Goal: Task Accomplishment & Management: Complete application form

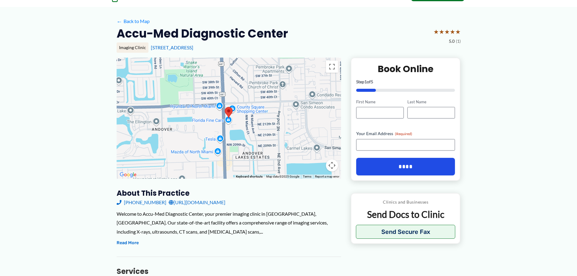
scroll to position [30, 0]
click at [388, 116] on input "First Name" at bounding box center [380, 113] width 48 height 12
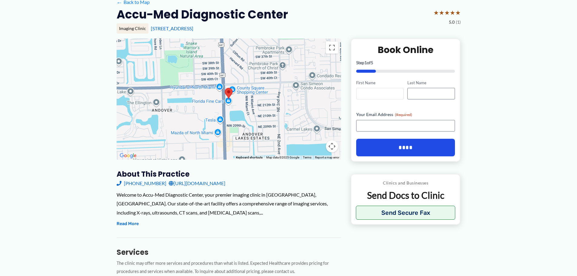
scroll to position [61, 0]
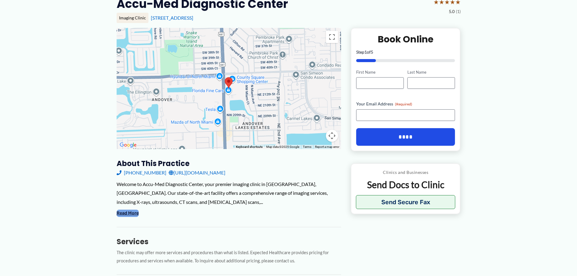
drag, startPoint x: 139, startPoint y: 213, endPoint x: 134, endPoint y: 213, distance: 4.2
click at [134, 213] on div "Welcome to Accu-Med Diagnostic Center, your premier imaging clinic in [GEOGRAPH…" at bounding box center [229, 199] width 224 height 38
click at [130, 214] on button "Read More" at bounding box center [128, 212] width 22 height 7
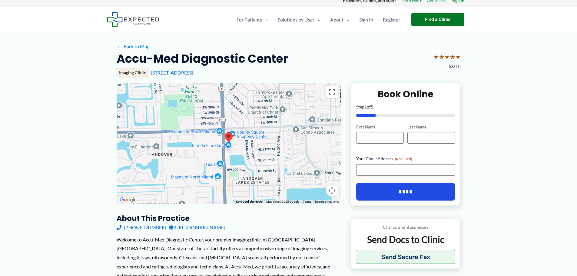
scroll to position [0, 0]
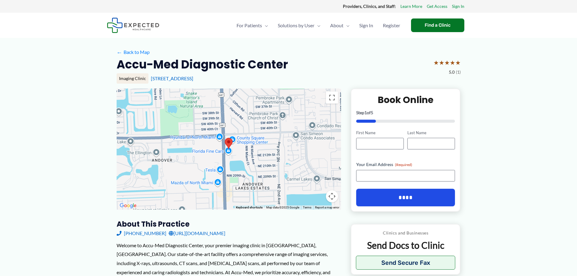
drag, startPoint x: 231, startPoint y: 81, endPoint x: 147, endPoint y: 82, distance: 84.2
click at [147, 82] on div "Imaging Clinic [STREET_ADDRESS]" at bounding box center [289, 78] width 344 height 10
copy div "[STREET_ADDRESS]"
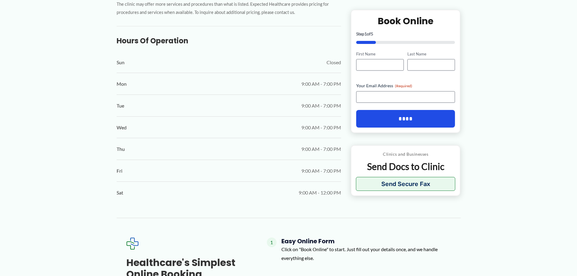
scroll to position [212, 0]
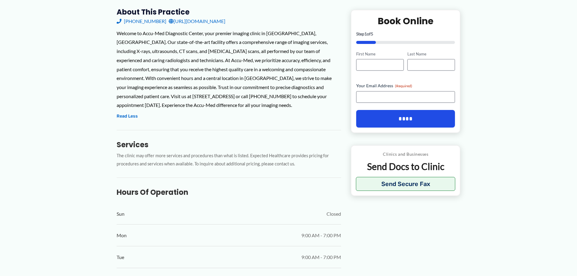
click at [477, 107] on div "← Back to Map Accu-Med Diagnostic Center ★ ★ ★ ★ ★ 5.0 (1) Imaging Clinic [STRE…" at bounding box center [288, 225] width 577 height 799
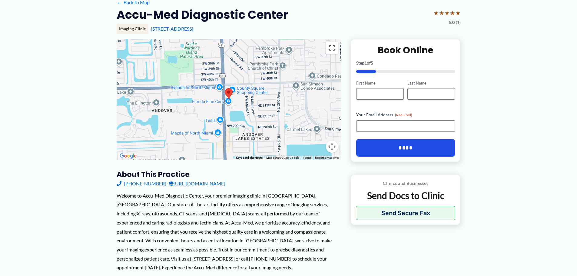
scroll to position [61, 0]
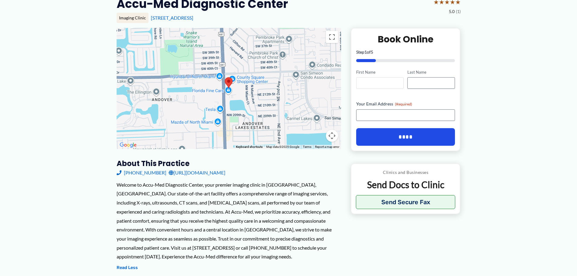
click at [384, 84] on input "First Name" at bounding box center [380, 83] width 48 height 12
type input "*****"
type input "**********"
click at [149, 232] on div "Welcome to Accu-Med Diagnostic Center, your premier imaging clinic in [GEOGRAPH…" at bounding box center [229, 220] width 224 height 81
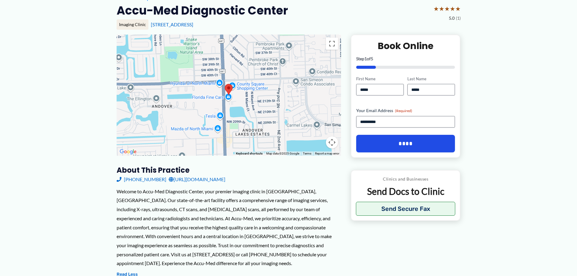
scroll to position [91, 0]
